Goal: Task Accomplishment & Management: Manage account settings

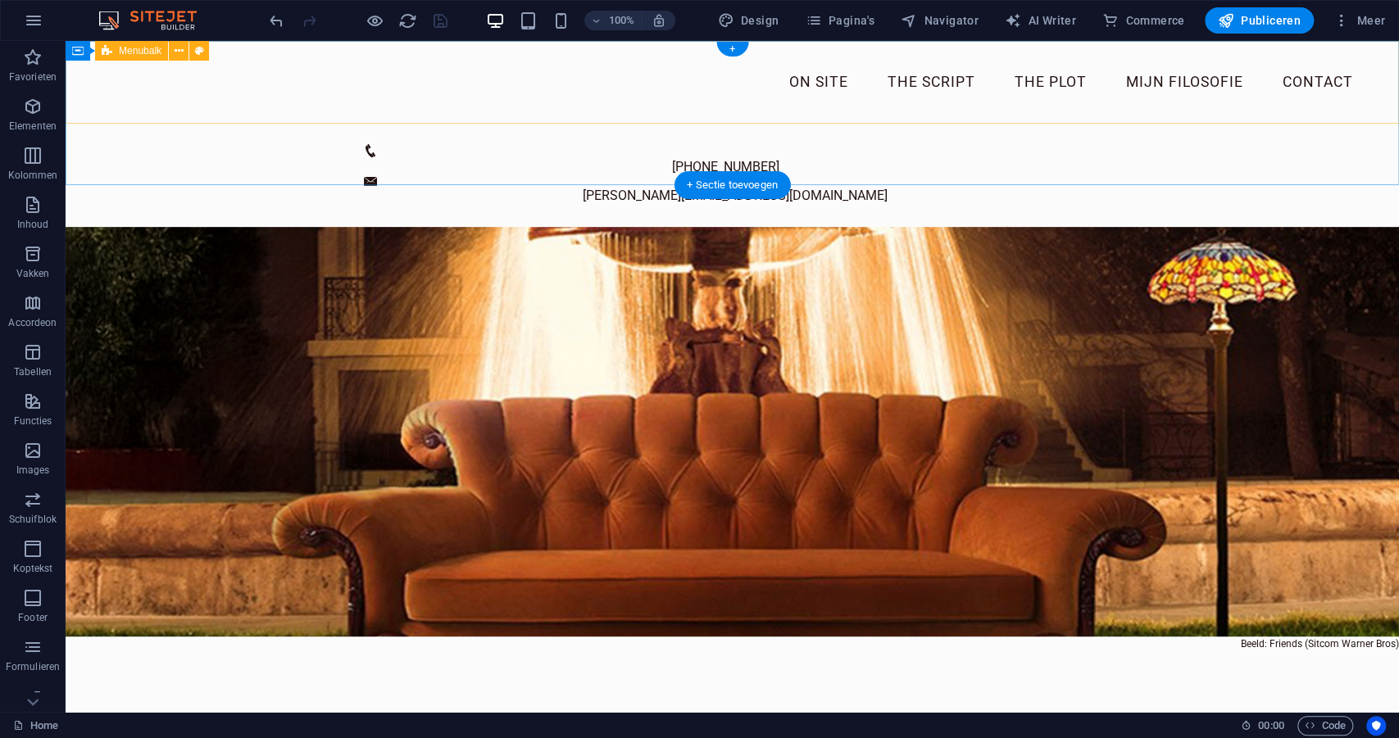
click at [538, 116] on div "On site The script The plot mijn filosofie Contact Menu" at bounding box center [732, 82] width 1333 height 83
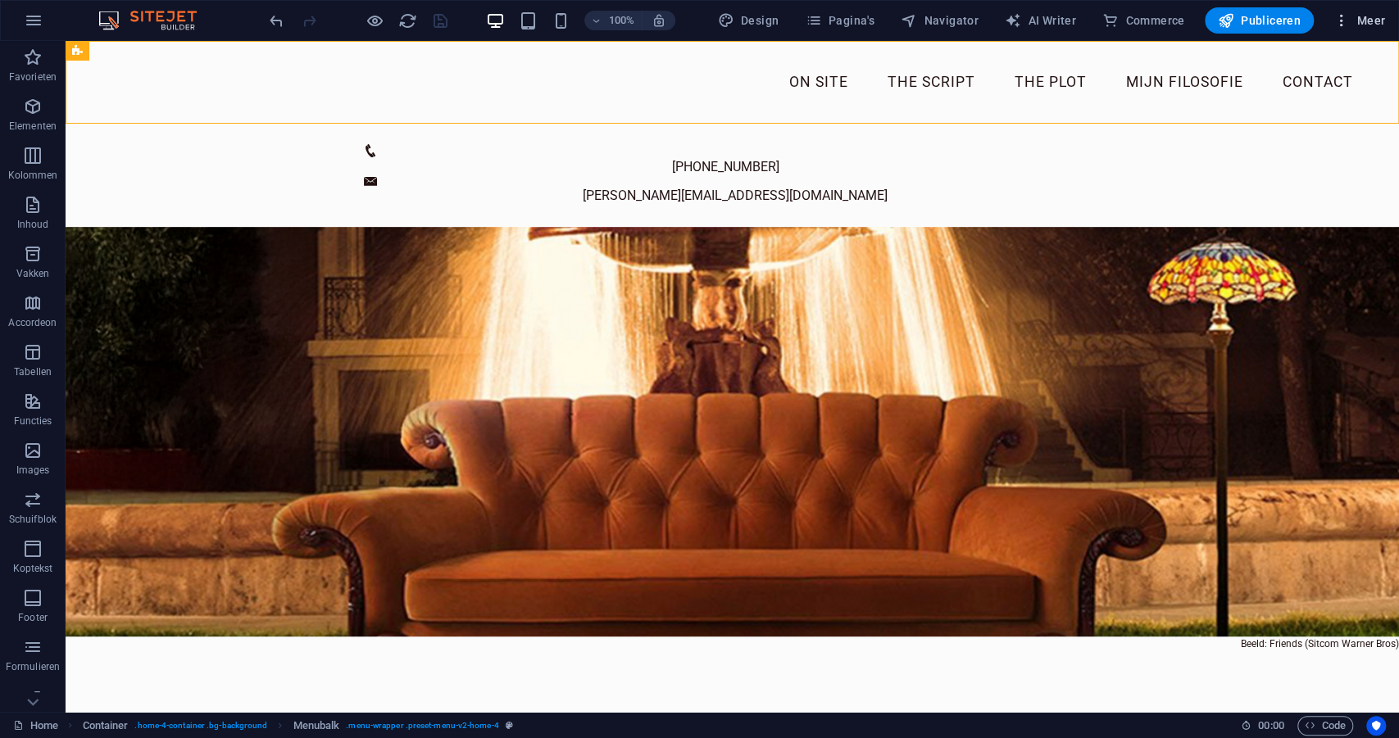
click at [1346, 20] on icon "button" at bounding box center [1341, 20] width 16 height 16
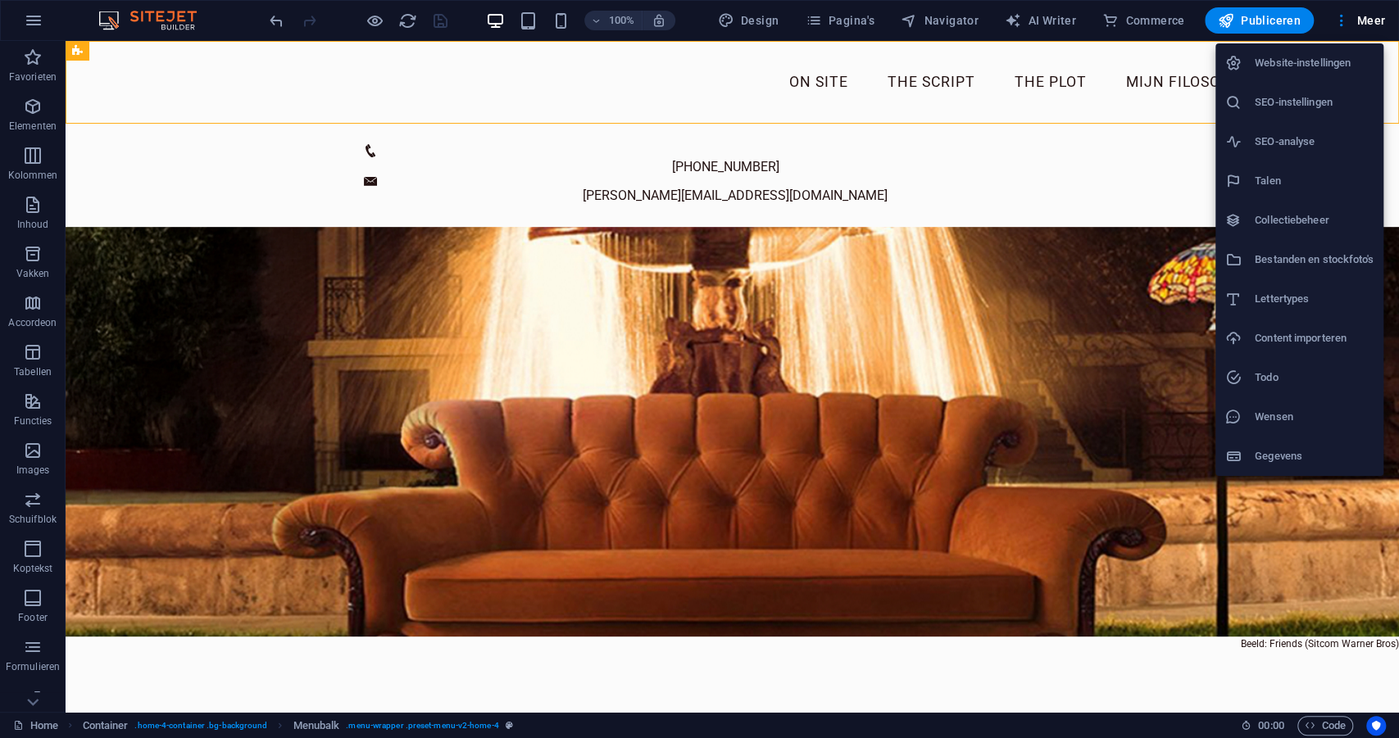
click at [1289, 19] on div at bounding box center [699, 369] width 1399 height 738
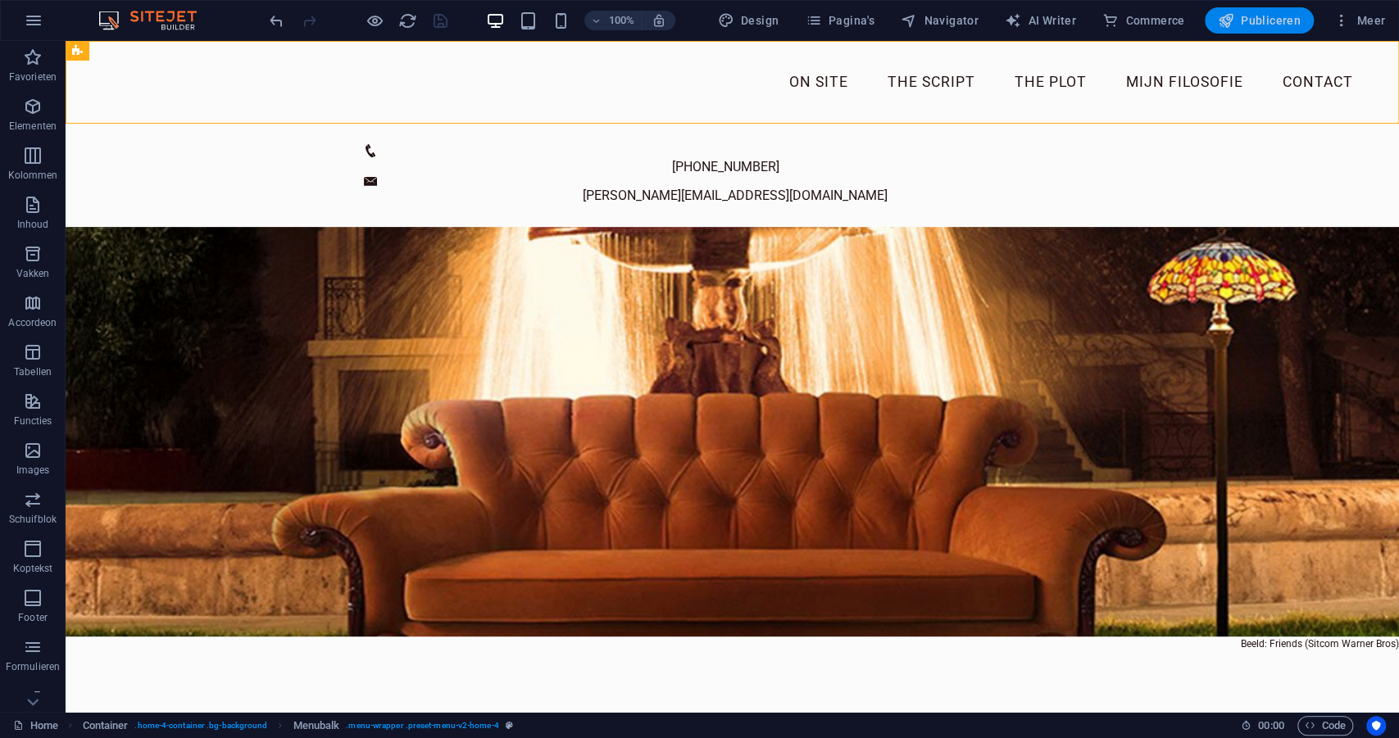
click at [1269, 17] on span "Publiceren" at bounding box center [1259, 20] width 83 height 16
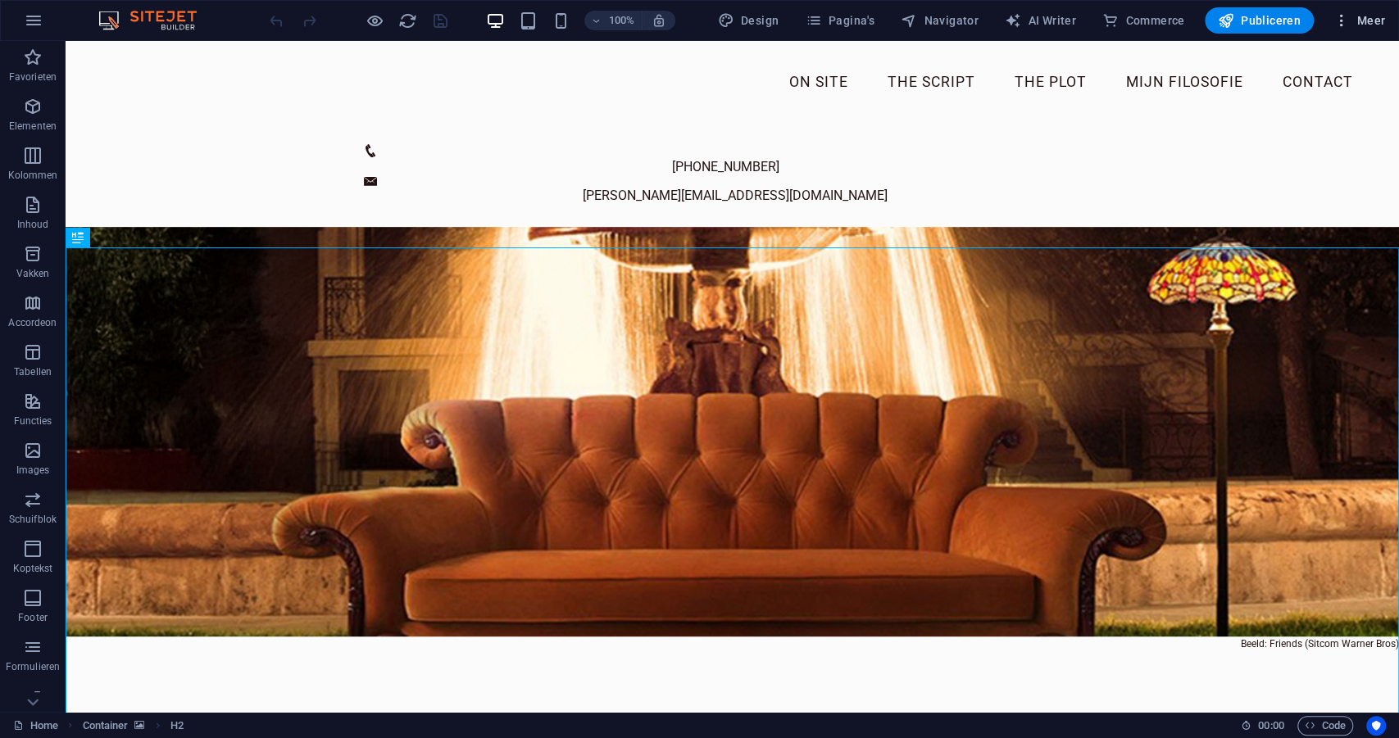
click at [1369, 20] on span "Meer" at bounding box center [1359, 20] width 52 height 16
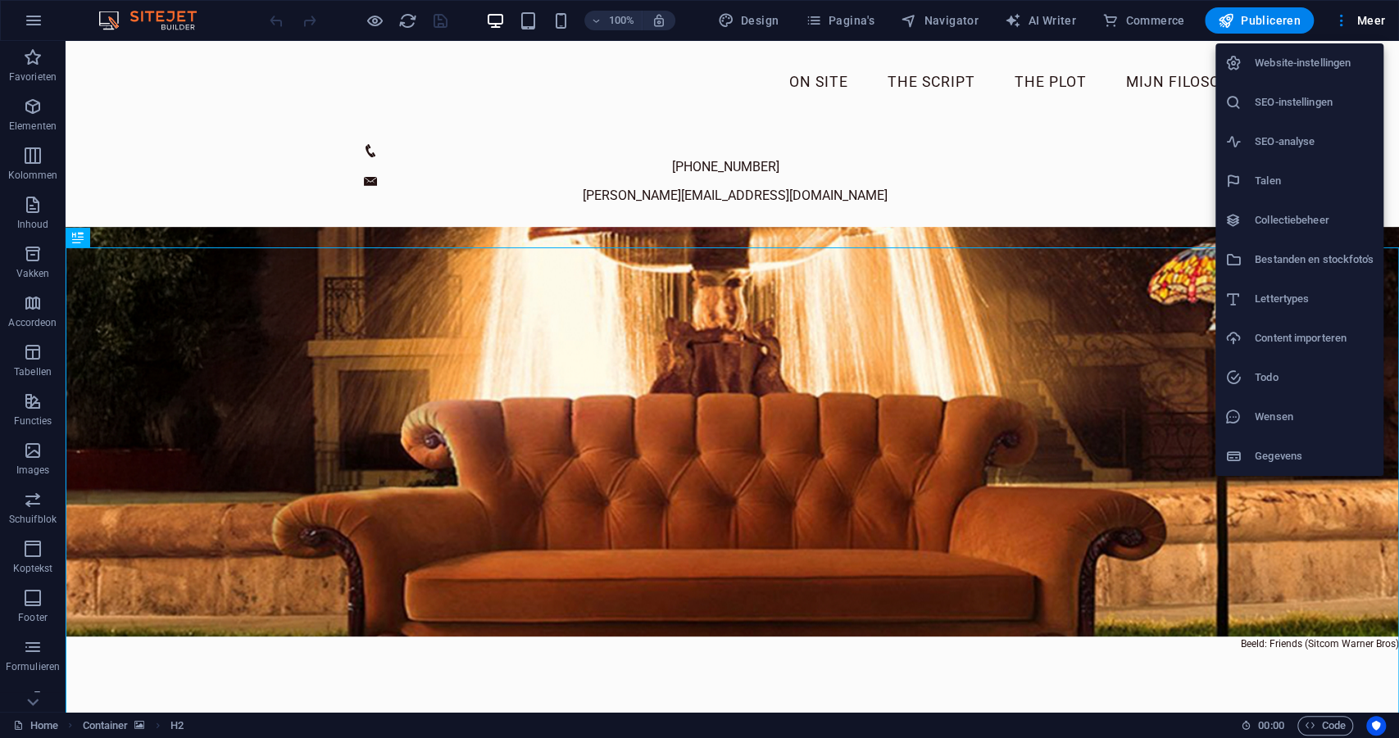
click at [1299, 69] on h6 "Website-instellingen" at bounding box center [1314, 63] width 119 height 20
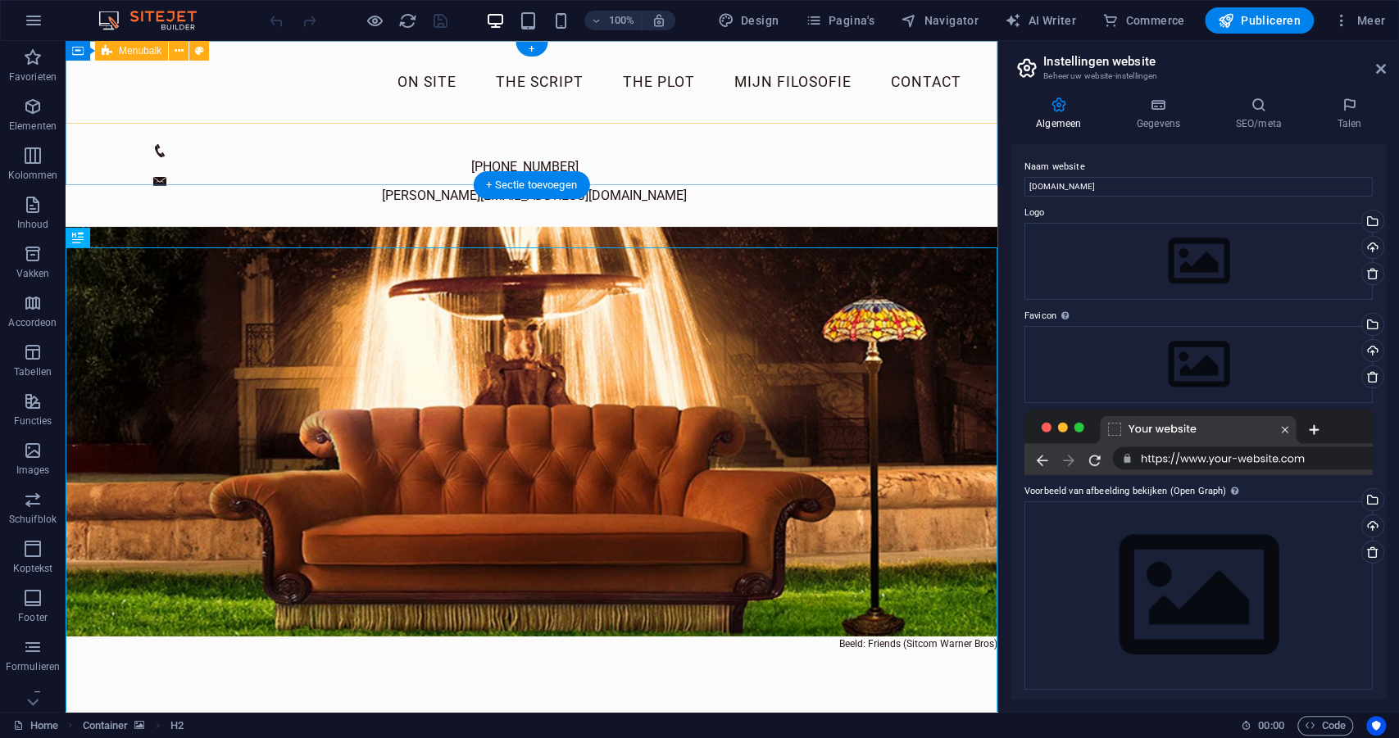
click at [959, 109] on div "On site The script The plot mijn filosofie Contact Menu" at bounding box center [532, 82] width 932 height 83
